Goal: Feedback & Contribution: Leave review/rating

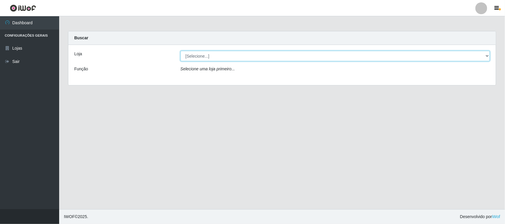
click at [459, 59] on select "[Selecione...] Hiper Queiroz - [GEOGRAPHIC_DATA]" at bounding box center [336, 56] width 310 height 10
select select "515"
click at [181, 51] on select "[Selecione...] Hiper Queiroz - [GEOGRAPHIC_DATA]" at bounding box center [336, 56] width 310 height 10
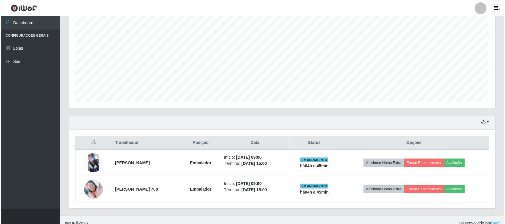
scroll to position [116, 0]
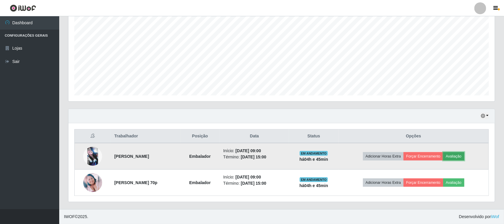
click at [462, 159] on button "Avaliação" at bounding box center [453, 156] width 21 height 8
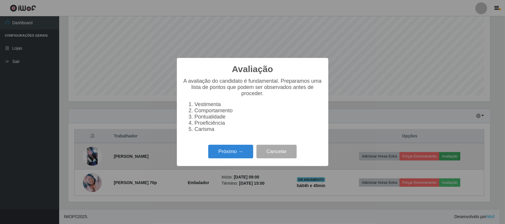
scroll to position [123, 422]
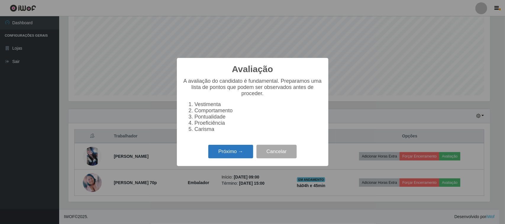
click at [227, 157] on button "Próximo →" at bounding box center [230, 152] width 45 height 14
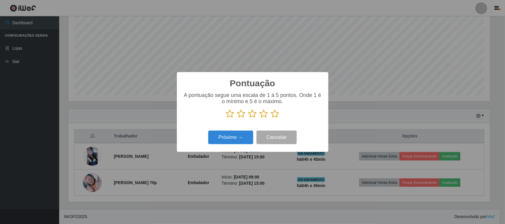
click at [267, 116] on icon at bounding box center [264, 113] width 8 height 9
click at [260, 118] on input "radio" at bounding box center [260, 118] width 0 height 0
click at [236, 144] on button "Próximo →" at bounding box center [230, 138] width 45 height 14
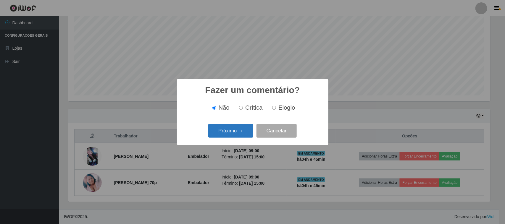
click at [241, 130] on button "Próximo →" at bounding box center [230, 131] width 45 height 14
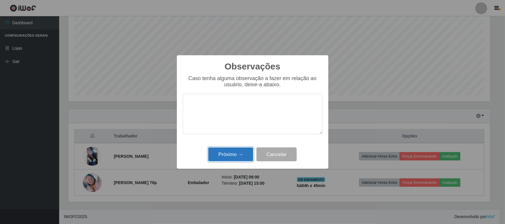
click at [237, 156] on button "Próximo →" at bounding box center [230, 155] width 45 height 14
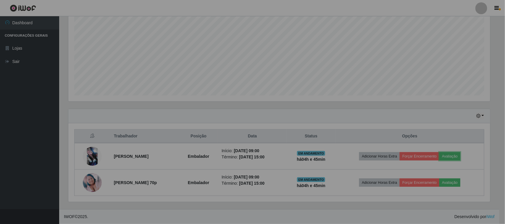
scroll to position [123, 426]
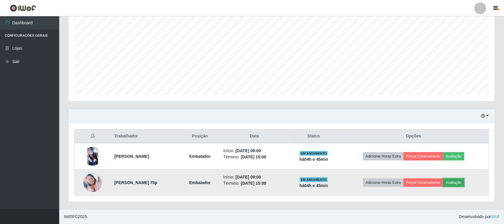
click at [464, 181] on button "Avaliação" at bounding box center [453, 183] width 21 height 8
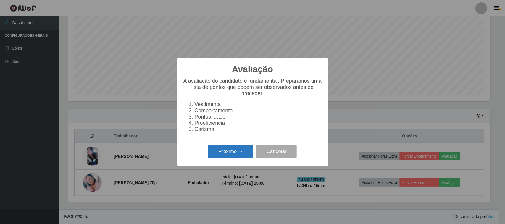
click at [218, 153] on button "Próximo →" at bounding box center [230, 152] width 45 height 14
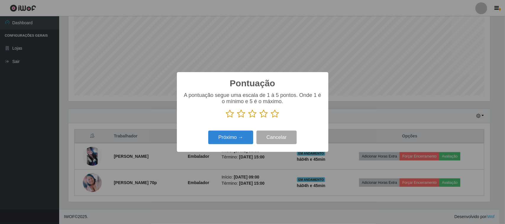
click at [252, 115] on icon at bounding box center [253, 113] width 8 height 9
click at [249, 118] on input "radio" at bounding box center [249, 118] width 0 height 0
click at [229, 138] on button "Próximo →" at bounding box center [230, 138] width 45 height 14
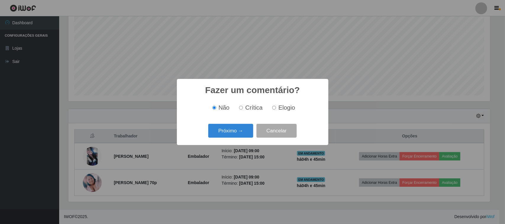
click at [274, 109] on input "Elogio" at bounding box center [274, 108] width 4 height 4
radio input "true"
click at [239, 108] on label "Crítica" at bounding box center [250, 107] width 26 height 7
click at [239, 108] on input "Crítica" at bounding box center [241, 108] width 4 height 4
radio input "true"
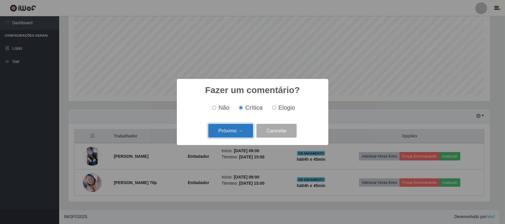
click at [239, 127] on button "Próximo →" at bounding box center [230, 131] width 45 height 14
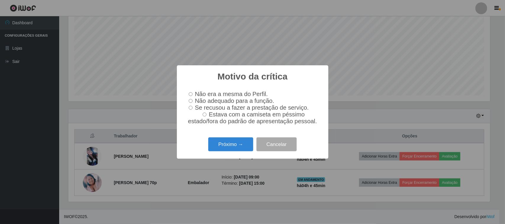
click at [189, 101] on input "Não adequado para a função." at bounding box center [191, 101] width 4 height 4
radio input "true"
click at [241, 151] on button "Próximo →" at bounding box center [230, 145] width 45 height 14
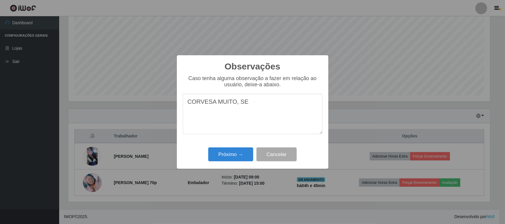
click at [197, 102] on textarea "CORVESA MUITO, SE" at bounding box center [253, 114] width 140 height 41
click at [209, 103] on textarea "CONVESA MUITO, SE" at bounding box center [253, 114] width 140 height 41
click at [206, 104] on textarea "CONVESA MUITO, SE" at bounding box center [253, 114] width 140 height 41
click at [240, 103] on textarea "CONVERSA MUITO, SE" at bounding box center [253, 114] width 140 height 41
click at [249, 103] on textarea "CONVERSA MUITO, SE" at bounding box center [253, 114] width 140 height 41
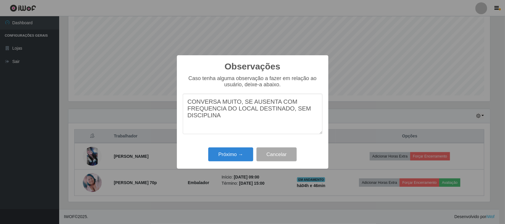
click at [190, 131] on textarea "CONVERSA MUITO, SE AUSENTA COM FREQUENCIA DO LOCAL DESTINADO, SEM DISCIPLINA" at bounding box center [253, 114] width 140 height 41
click at [247, 113] on textarea "CONVERSA MUITO, SE AUSENTA COM FREQUENCIA DO LOCAL DESTINADO, SEM DISCIPLINA" at bounding box center [253, 114] width 140 height 41
type textarea "CONVERSA MUITO, SE AUSENTA COM FREQUENCIA DO LOCAL DESTINADO, SEM DISCIPLINA"
click at [236, 152] on button "Próximo →" at bounding box center [230, 155] width 45 height 14
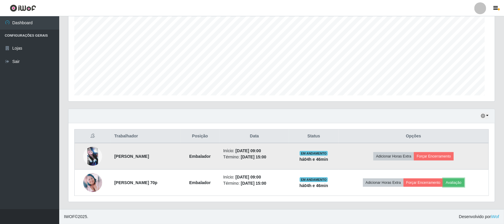
scroll to position [123, 426]
